Goal: Subscribe to service/newsletter

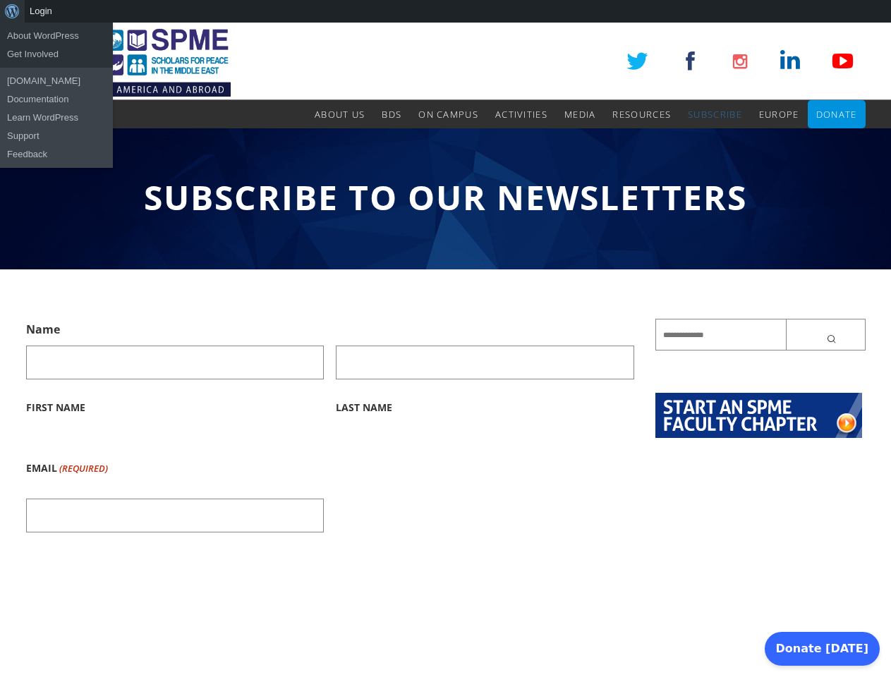
click at [445, 11] on div "About WordPress About WordPress Get Involved [DOMAIN_NAME] Documentation Learn …" at bounding box center [445, 11] width 891 height 23
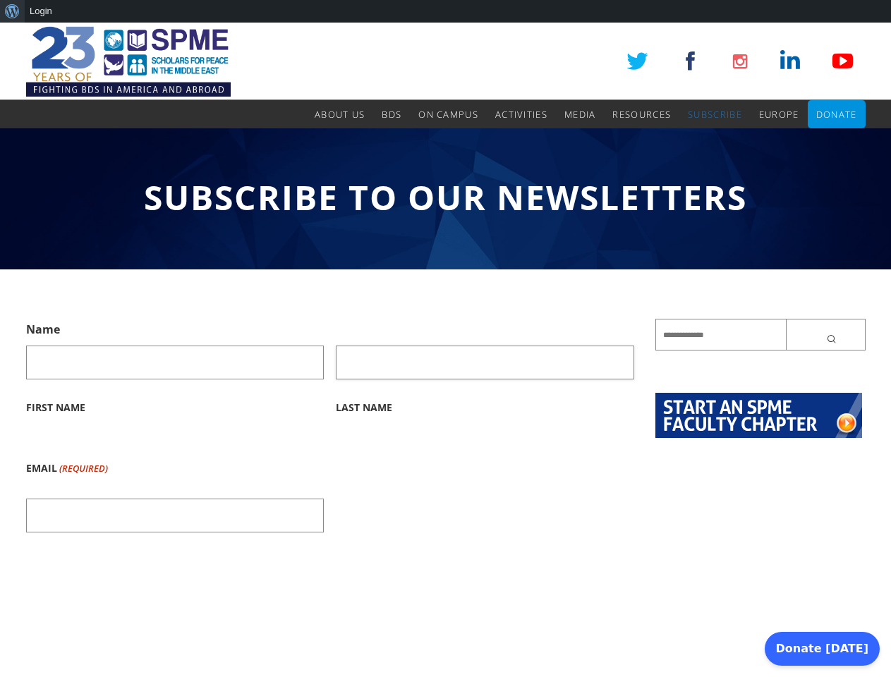
click at [445, 350] on input "Last Name" at bounding box center [485, 363] width 299 height 34
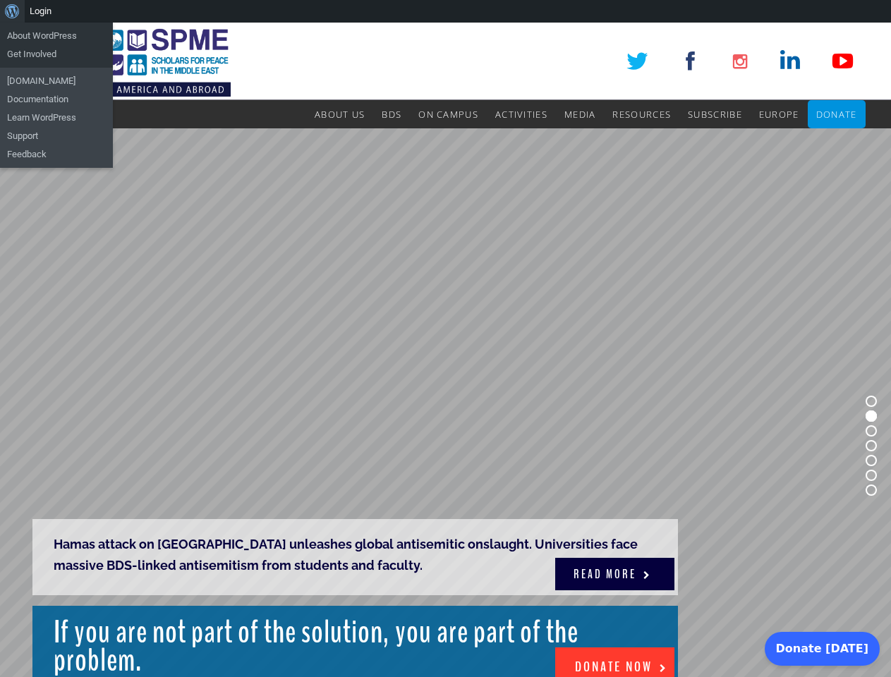
click at [445, 350] on rs-slide "Hamas attack on Gaza unleashes global antisemitic onslaught. Universities face …" at bounding box center [445, 445] width 891 height 635
click at [445, 11] on div "About WordPress About WordPress Get Involved [DOMAIN_NAME] Documentation Learn …" at bounding box center [445, 11] width 891 height 23
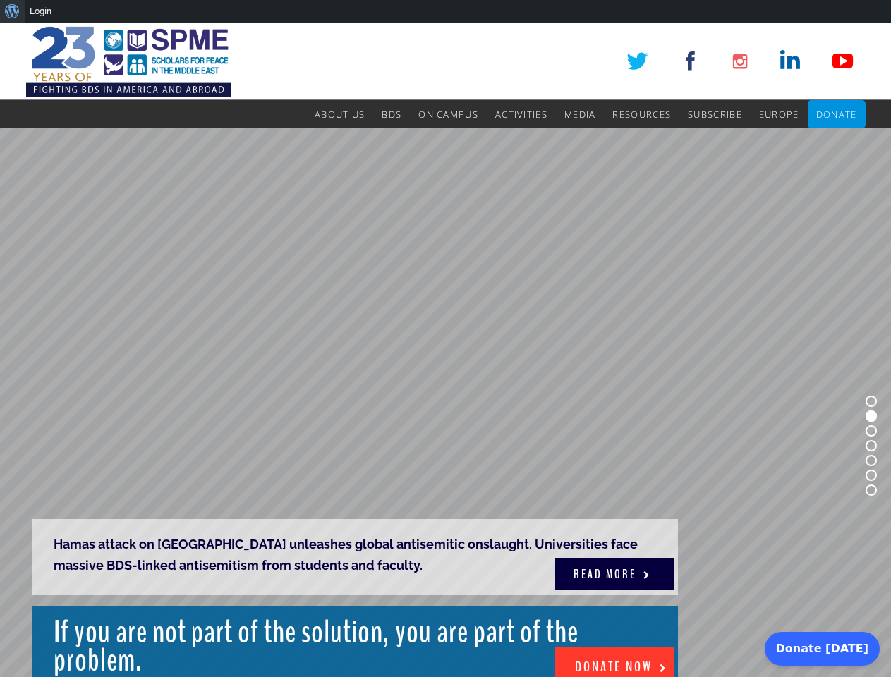
click at [445, 350] on rs-slide "Hamas attack on Gaza unleashes global antisemitic onslaught. Universities face …" at bounding box center [445, 445] width 891 height 635
click at [445, 403] on rs-slide "Hamas attack on Gaza unleashes global antisemitic onslaught. Universities face …" at bounding box center [445, 445] width 891 height 635
click at [872, 402] on rs-bullet at bounding box center [871, 401] width 11 height 11
click at [872, 416] on rs-bullet at bounding box center [871, 416] width 11 height 11
click at [872, 431] on rs-bullet at bounding box center [871, 431] width 11 height 11
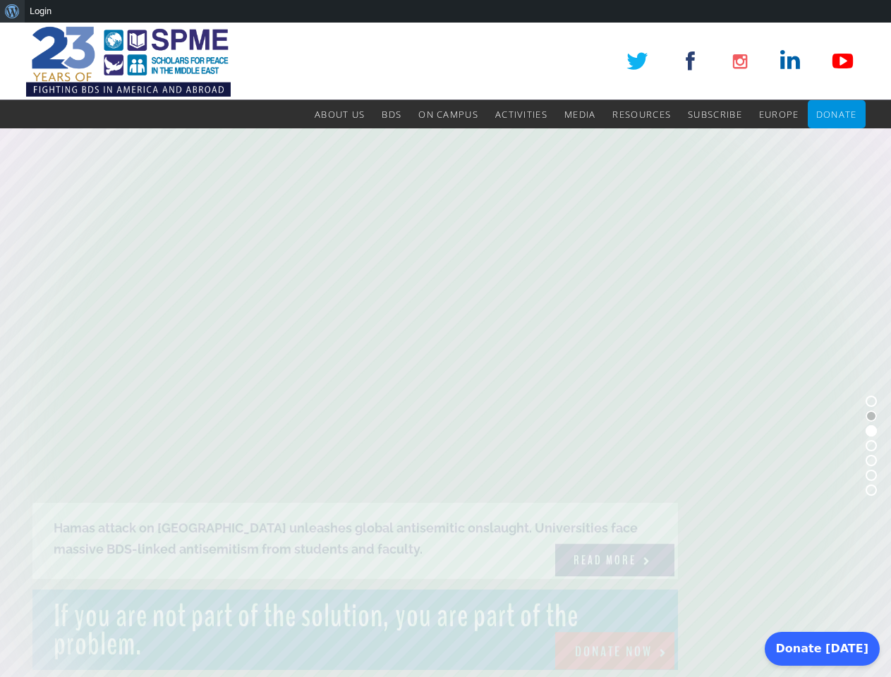
click at [872, 446] on rs-bullet at bounding box center [871, 445] width 11 height 11
